Goal: Communication & Community: Answer question/provide support

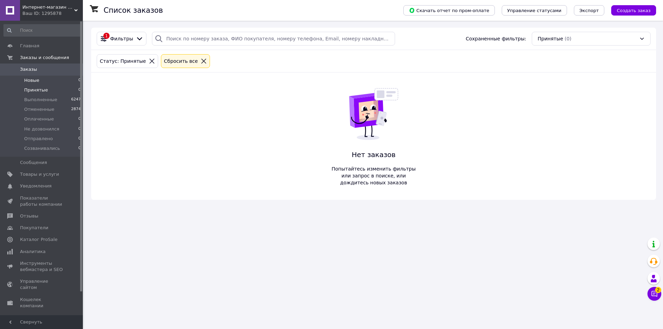
click at [53, 83] on li "Новые 0" at bounding box center [42, 81] width 85 height 10
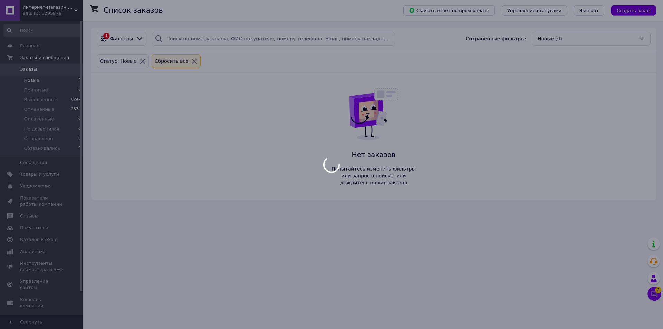
click at [53, 79] on body "Интернет-магазин Веселые медведи Ваш ID: 1295878 Сайт Интернет-магазин Веселые …" at bounding box center [331, 164] width 663 height 329
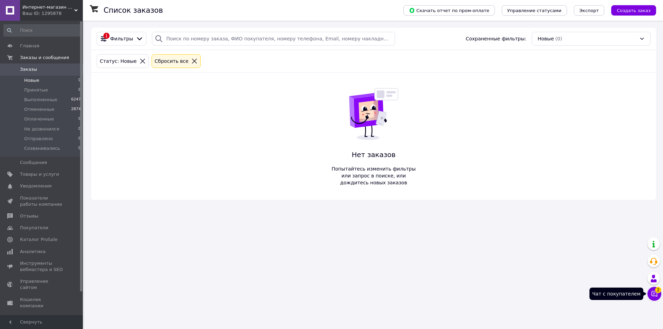
click at [652, 296] on icon at bounding box center [654, 294] width 7 height 7
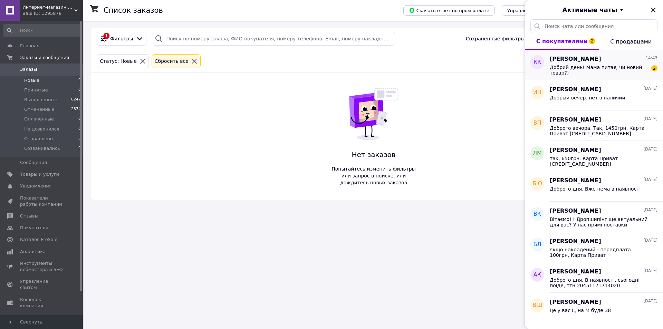
click at [615, 71] on span "Добрий день! Мама питає, чи новий товар?)" at bounding box center [599, 70] width 98 height 11
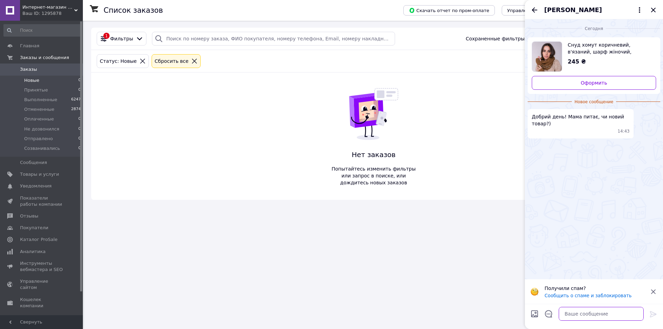
click at [571, 309] on textarea at bounding box center [601, 314] width 85 height 14
type textarea "Добрий день. Так новий"
click at [650, 315] on icon at bounding box center [653, 314] width 8 height 8
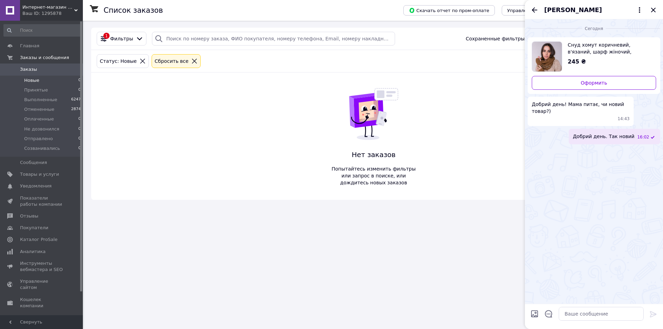
click at [582, 48] on span "Снуд хомут коричневий, в'язаний, шарф жіночий, шерсть" at bounding box center [609, 48] width 83 height 14
click at [57, 87] on li "Принятые 0" at bounding box center [42, 90] width 85 height 10
